Goal: Task Accomplishment & Management: Manage account settings

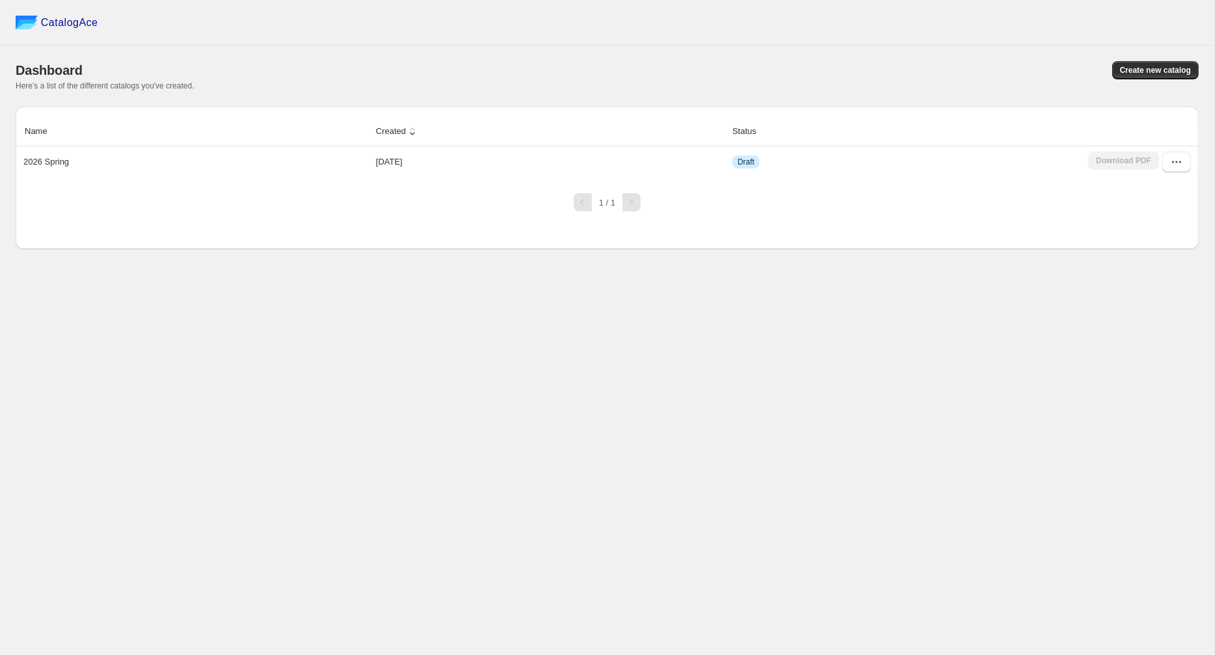
click at [265, 180] on div "Name Created Status 2026 Spring [DATE] Draft Download PDF" at bounding box center [607, 150] width 1183 height 66
click at [40, 159] on p "2026 Spring" at bounding box center [46, 161] width 46 height 13
click at [751, 159] on span "Draft" at bounding box center [746, 162] width 17 height 10
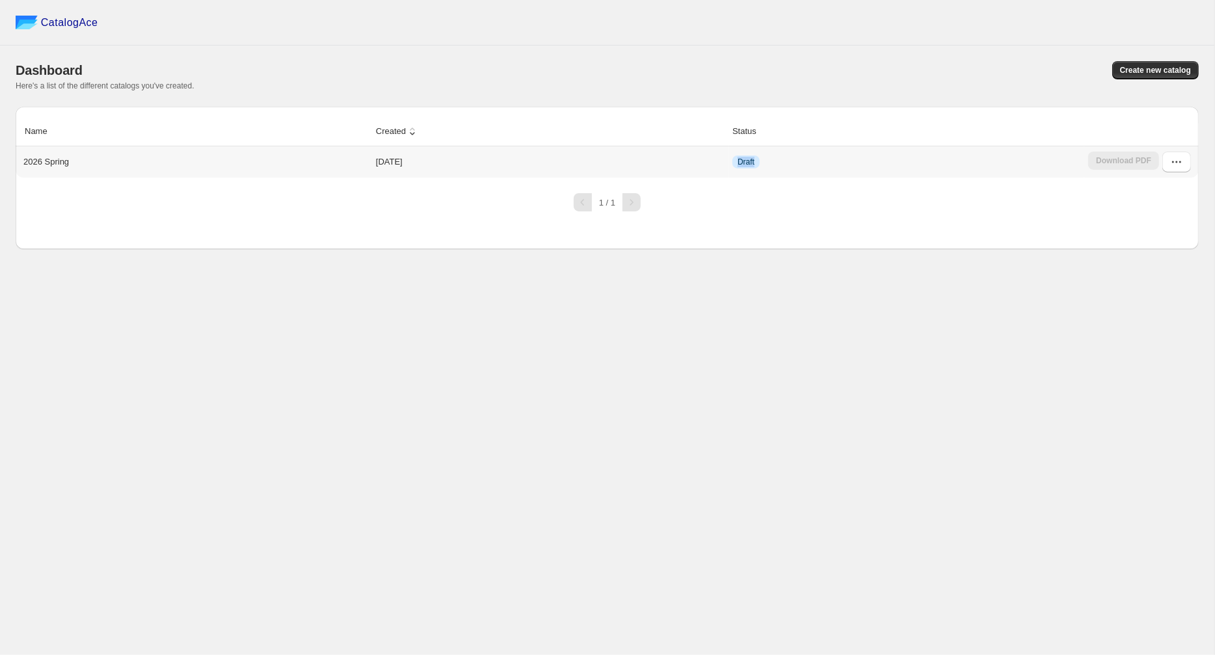
click at [751, 159] on span "Draft" at bounding box center [746, 162] width 17 height 10
click at [1183, 155] on button "button" at bounding box center [1176, 162] width 29 height 21
click at [1137, 256] on span "Edit" at bounding box center [1136, 257] width 14 height 10
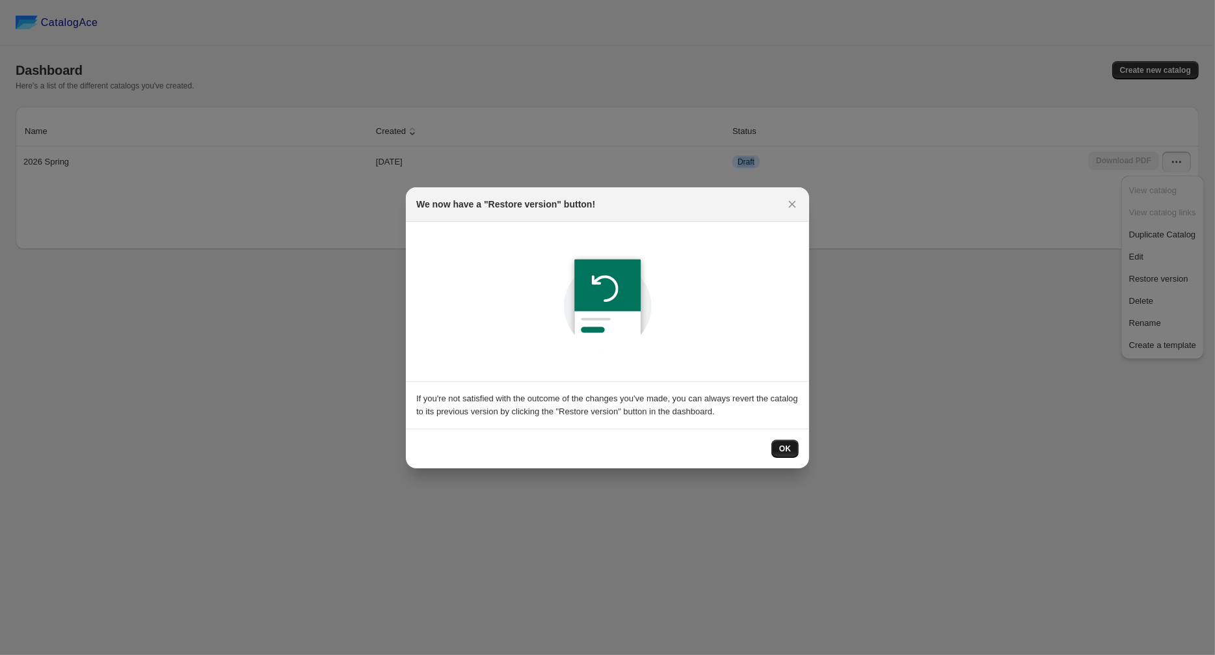
click at [782, 445] on span "OK" at bounding box center [785, 449] width 12 height 10
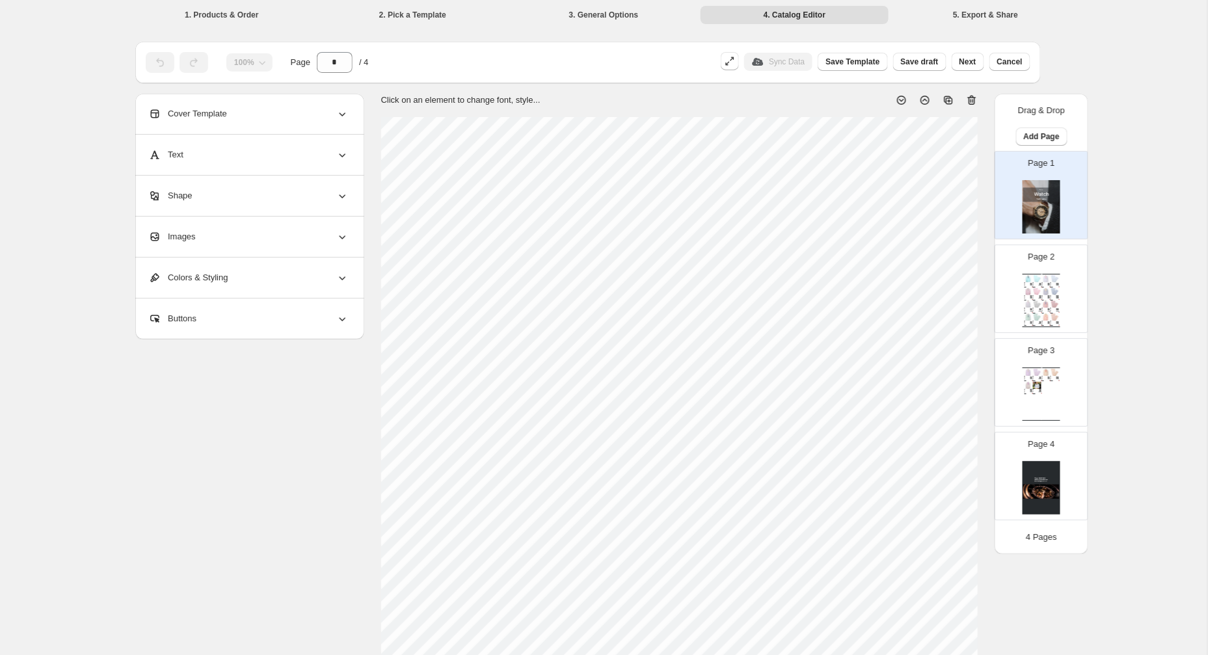
click at [1042, 275] on img at bounding box center [1046, 278] width 8 height 7
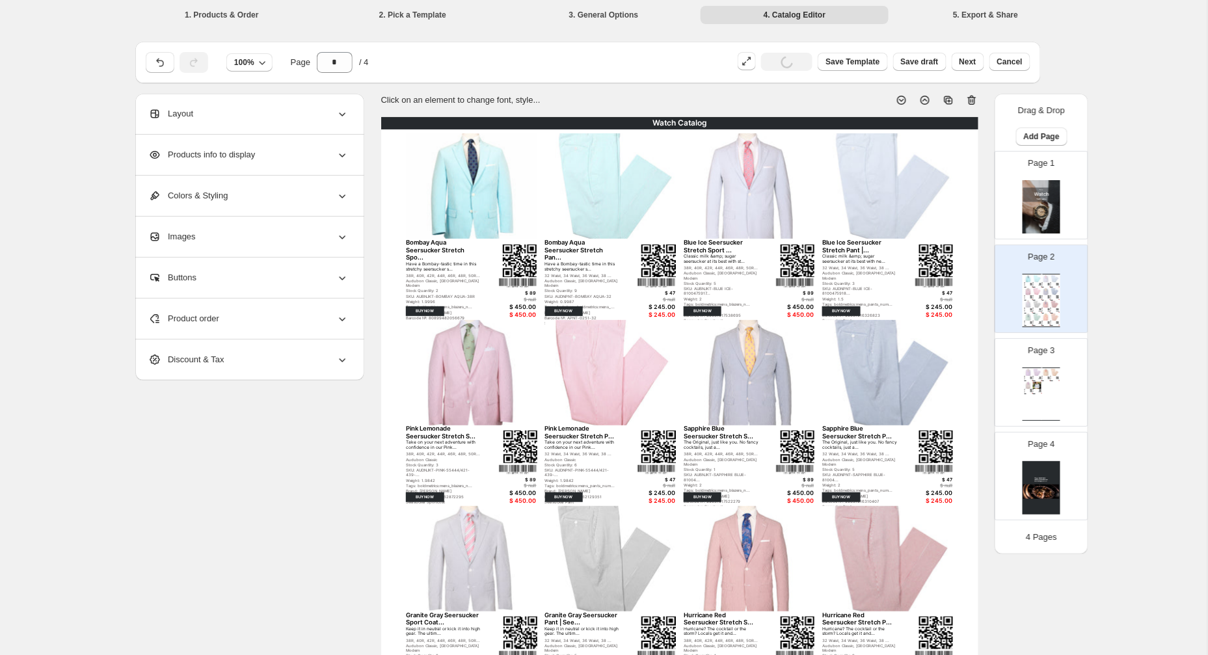
click at [1043, 380] on div "Watch Catalog Purple Haze Seersucker Stretch Spo... Turn heads in this exquisit…" at bounding box center [1042, 394] width 38 height 53
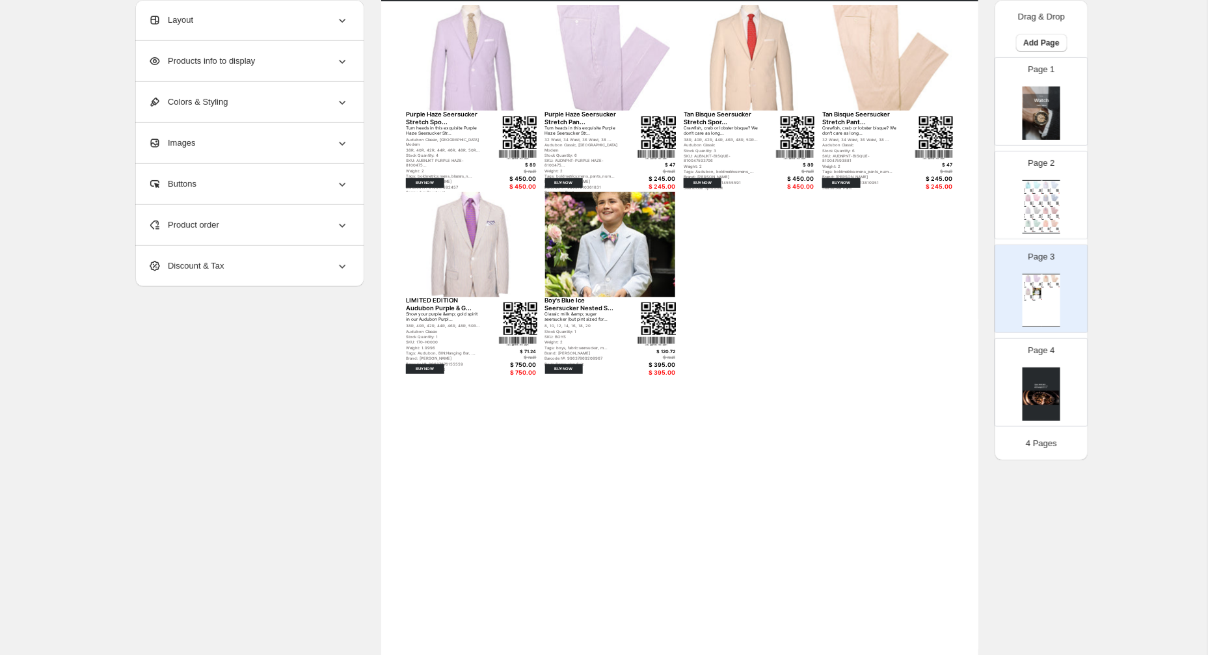
click at [1043, 380] on img at bounding box center [1042, 394] width 38 height 53
type input "*"
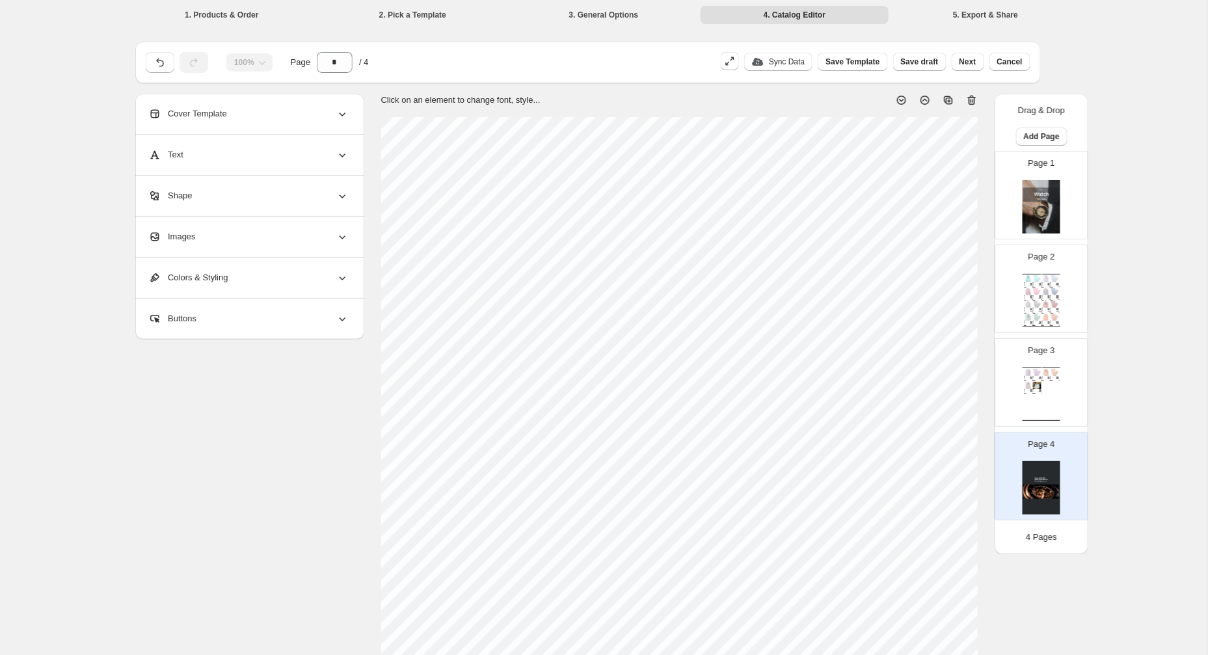
click at [236, 14] on li "1. Products & Order" at bounding box center [221, 14] width 189 height 18
